Goal: Transaction & Acquisition: Purchase product/service

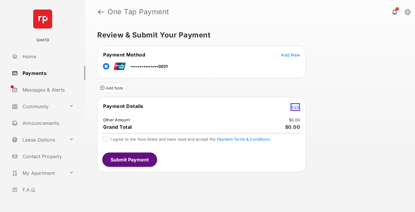
click at [296, 106] on span "Edit" at bounding box center [296, 106] width 8 height 5
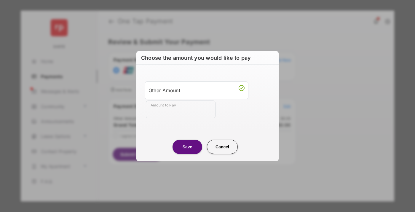
click at [197, 90] on div "Other Amount" at bounding box center [197, 90] width 96 height 10
type input "****"
click at [187, 146] on button "Save" at bounding box center [188, 146] width 30 height 14
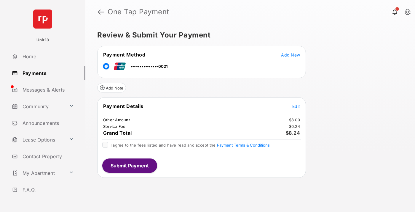
click at [296, 106] on span "Edit" at bounding box center [297, 106] width 8 height 5
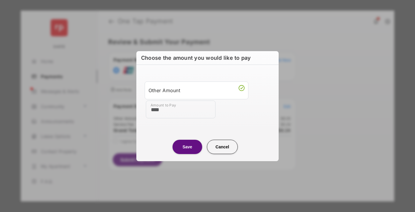
click at [187, 146] on button "Save" at bounding box center [188, 146] width 30 height 14
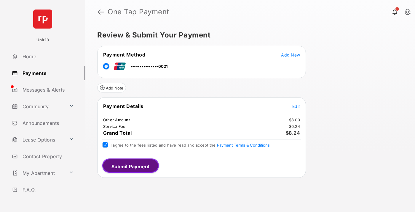
click at [129, 165] on button "Submit Payment" at bounding box center [130, 165] width 57 height 14
